Goal: Find specific page/section: Find specific page/section

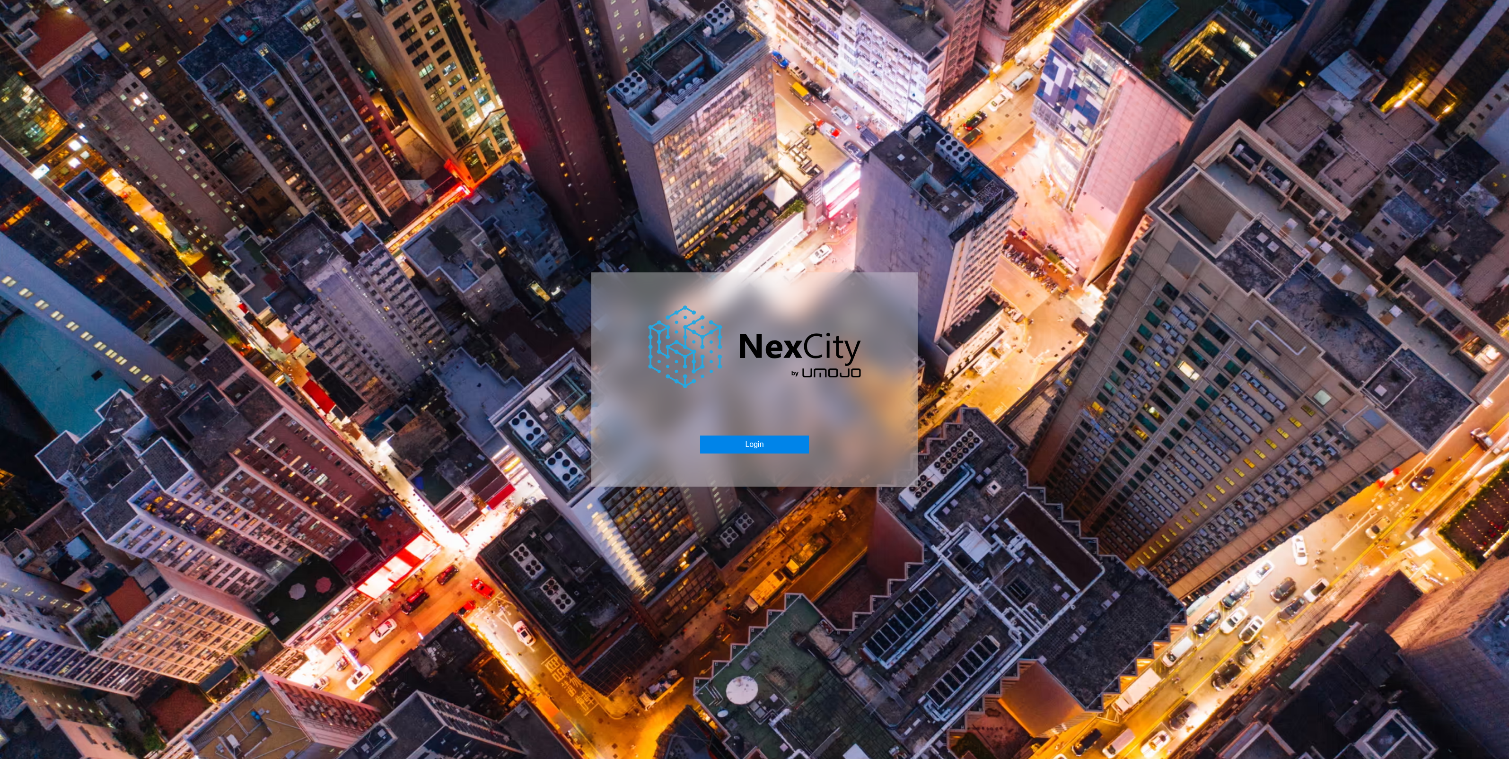
click at [754, 442] on button "Login" at bounding box center [754, 445] width 108 height 18
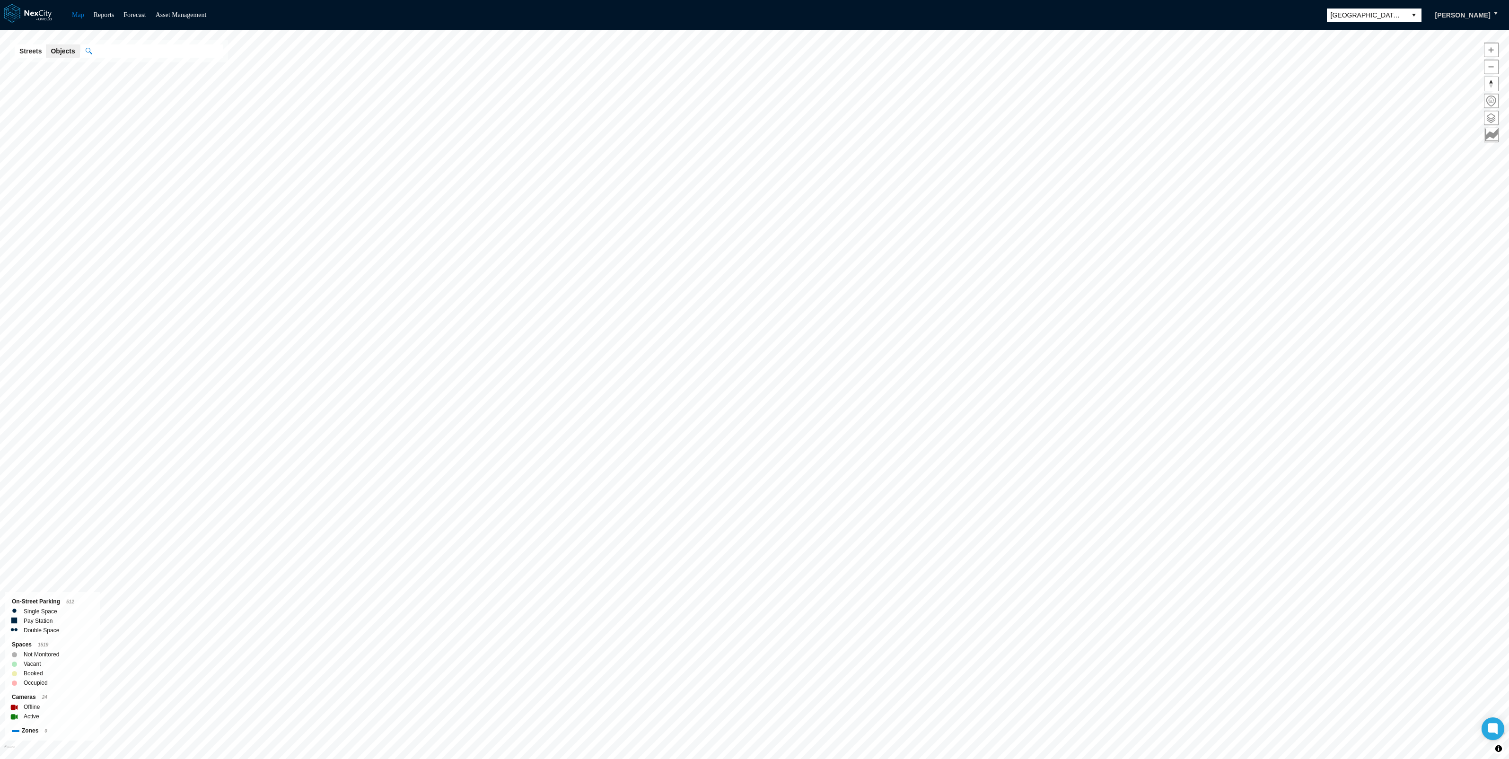
click at [1401, 13] on span "San Jose" at bounding box center [1367, 14] width 72 height 9
click at [1362, 75] on span "[GEOGRAPHIC_DATA]" at bounding box center [1367, 73] width 69 height 9
click at [1481, 112] on div "Minneapolis KPI overview Reports 0 On-Street parking zones | 0 Off-Street parki…" at bounding box center [754, 394] width 1509 height 729
click at [1492, 114] on span at bounding box center [1491, 118] width 14 height 14
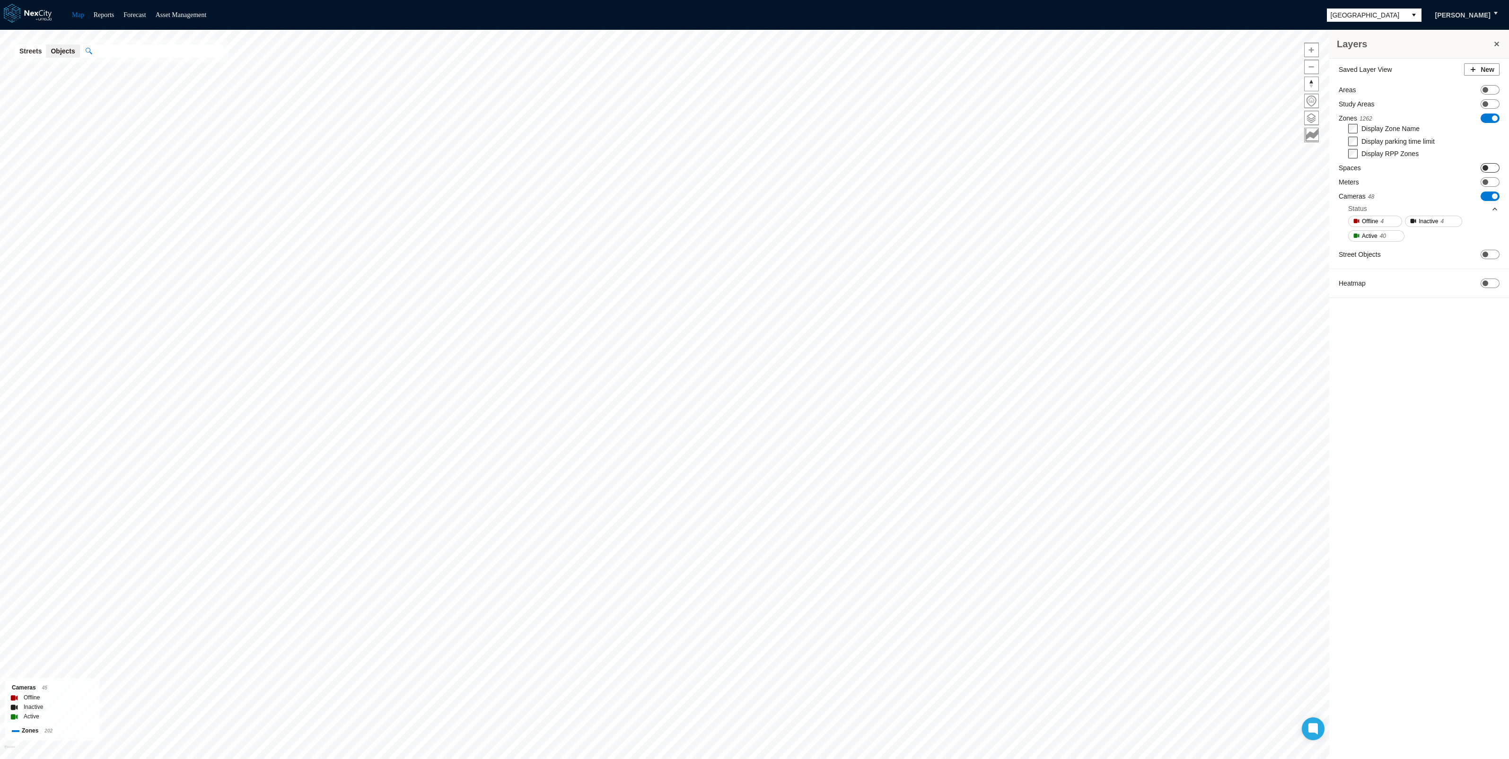
click at [1488, 167] on span "ON OFF" at bounding box center [1490, 167] width 19 height 9
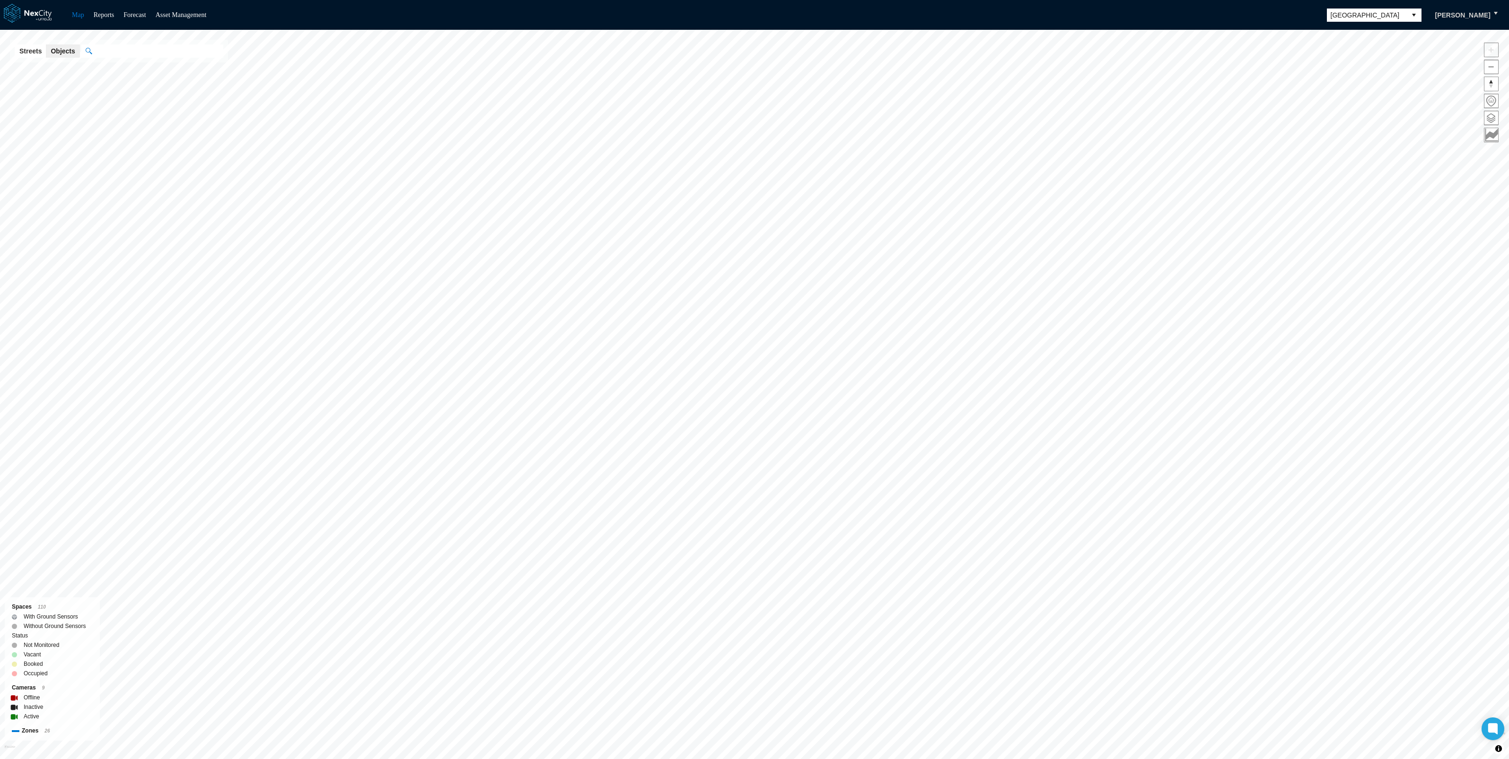
click at [304, 0] on html "Map Reports Forecast Asset Management [GEOGRAPHIC_DATA] [PERSON_NAME] [GEOGRAPH…" at bounding box center [754, 379] width 1509 height 759
